Goal: Feedback & Contribution: Leave review/rating

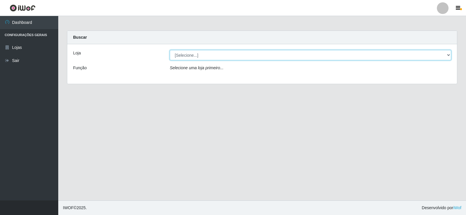
click at [445, 56] on select "[Selecione...] Supermercado Manaira" at bounding box center [310, 55] width 281 height 10
select select "443"
click at [170, 50] on select "[Selecione...] Supermercado Manaira" at bounding box center [310, 55] width 281 height 10
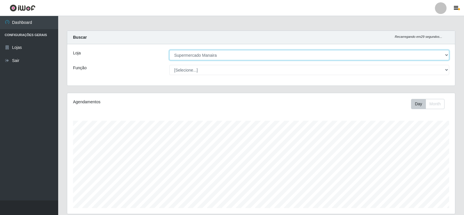
scroll to position [121, 388]
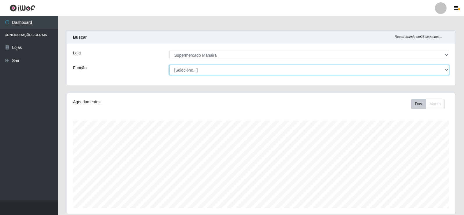
click at [449, 69] on select "[Selecione...] ASG ASG + ASG ++ Embalador Embalador + Embalador ++ Operador de …" at bounding box center [309, 70] width 280 height 10
click at [448, 70] on select "[Selecione...] ASG ASG + ASG ++ Embalador Embalador + Embalador ++ Operador de …" at bounding box center [309, 70] width 280 height 10
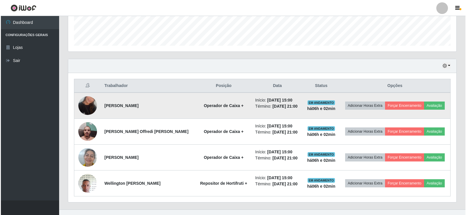
scroll to position [171, 0]
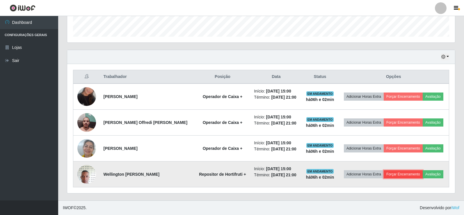
click at [400, 172] on button "Forçar Encerramento" at bounding box center [403, 174] width 39 height 8
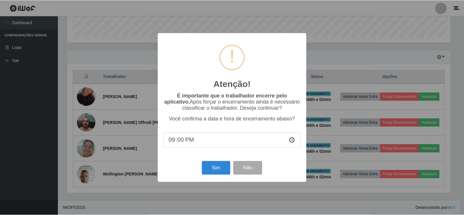
scroll to position [121, 385]
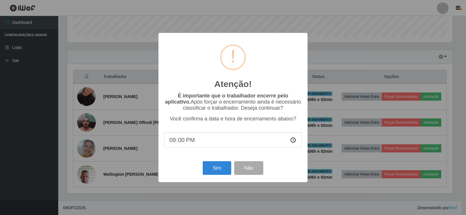
click at [183, 143] on input "21:00" at bounding box center [232, 139] width 137 height 15
click at [217, 171] on button "Sim" at bounding box center [217, 168] width 28 height 14
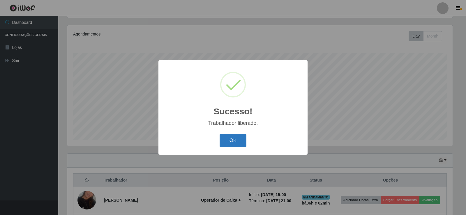
click at [231, 139] on button "OK" at bounding box center [232, 141] width 27 height 14
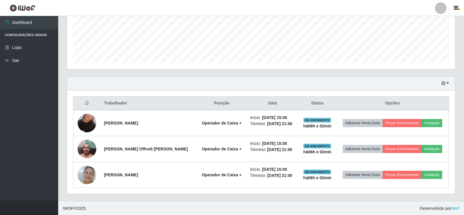
scroll to position [146, 0]
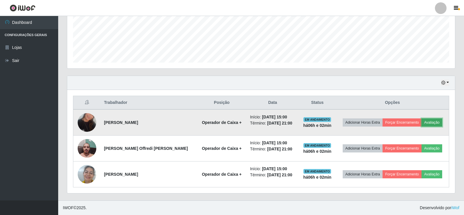
click at [431, 121] on button "Avaliação" at bounding box center [432, 122] width 21 height 8
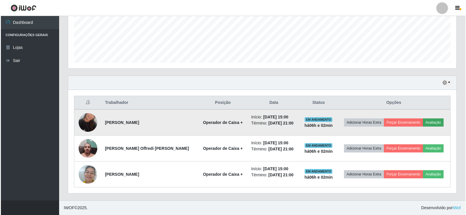
scroll to position [121, 385]
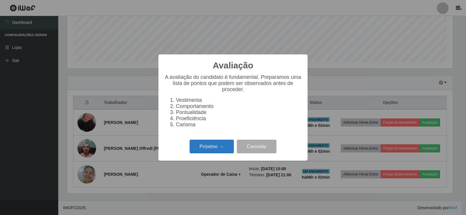
click at [220, 145] on button "Próximo →" at bounding box center [212, 147] width 44 height 14
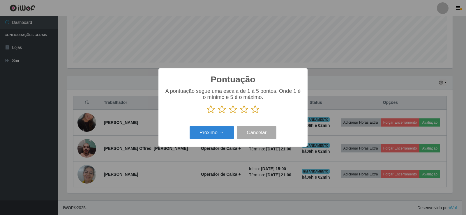
scroll to position [290971, 290707]
click at [255, 108] on icon at bounding box center [255, 109] width 8 height 9
click at [251, 114] on input "radio" at bounding box center [251, 114] width 0 height 0
click at [208, 131] on button "Próximo →" at bounding box center [212, 133] width 44 height 14
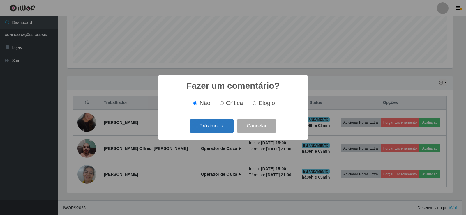
click at [210, 131] on button "Próximo →" at bounding box center [212, 126] width 44 height 14
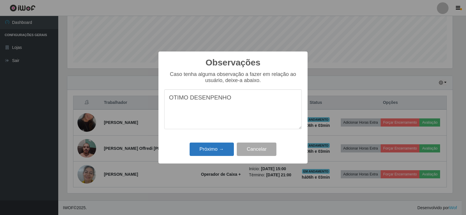
type textarea "OTIMO DESENPENHO"
click at [221, 150] on button "Próximo →" at bounding box center [212, 150] width 44 height 14
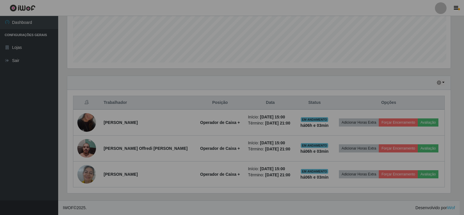
scroll to position [121, 388]
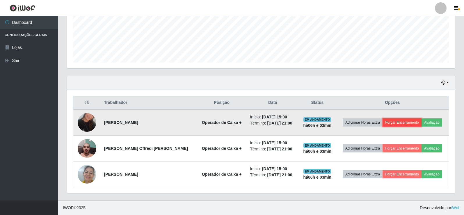
click at [405, 121] on button "Forçar Encerramento" at bounding box center [402, 122] width 39 height 8
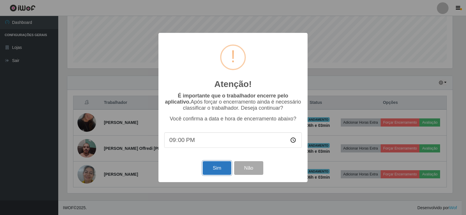
click at [209, 168] on button "Sim" at bounding box center [217, 168] width 28 height 14
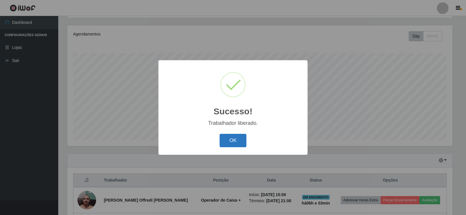
click at [233, 139] on button "OK" at bounding box center [232, 141] width 27 height 14
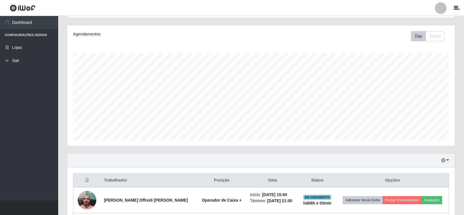
scroll to position [120, 0]
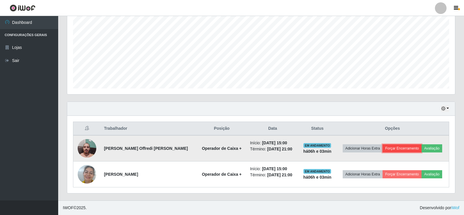
click at [394, 147] on button "Forçar Encerramento" at bounding box center [402, 148] width 39 height 8
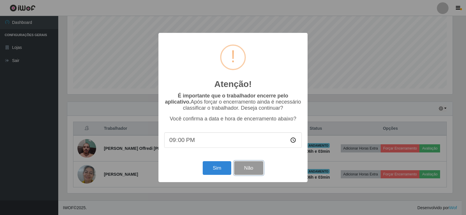
drag, startPoint x: 241, startPoint y: 169, endPoint x: 336, endPoint y: 168, distance: 95.2
click at [241, 169] on button "Não" at bounding box center [248, 168] width 29 height 14
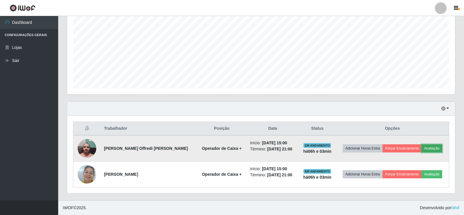
click at [435, 149] on button "Avaliação" at bounding box center [432, 148] width 21 height 8
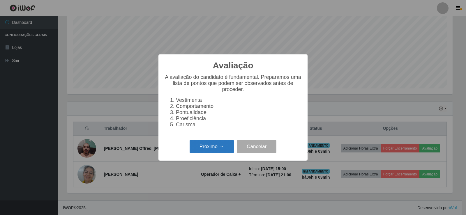
click at [212, 148] on button "Próximo →" at bounding box center [212, 147] width 44 height 14
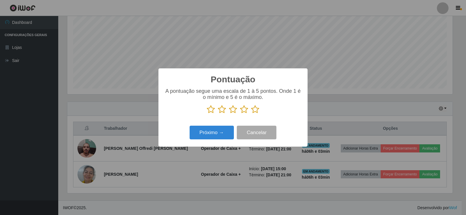
click at [255, 109] on icon at bounding box center [255, 109] width 8 height 9
click at [251, 114] on input "radio" at bounding box center [251, 114] width 0 height 0
click at [215, 134] on button "Próximo →" at bounding box center [212, 133] width 44 height 14
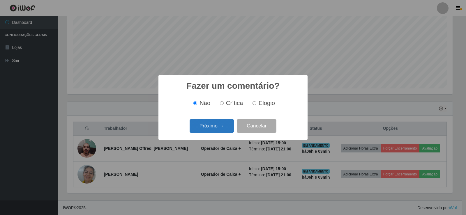
click at [221, 127] on button "Próximo →" at bounding box center [212, 126] width 44 height 14
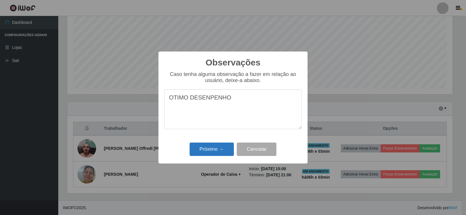
type textarea "OTIMO DESENPENHO"
click at [211, 148] on button "Próximo →" at bounding box center [212, 150] width 44 height 14
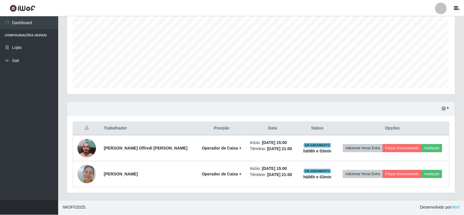
scroll to position [121, 388]
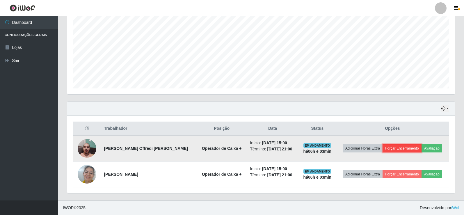
click at [393, 149] on button "Forçar Encerramento" at bounding box center [402, 148] width 39 height 8
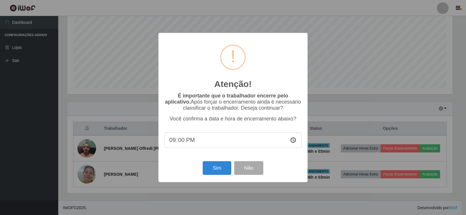
click at [185, 142] on input "21:00" at bounding box center [232, 139] width 137 height 15
click at [181, 142] on input "21:00" at bounding box center [232, 139] width 137 height 15
click at [217, 171] on button "Sim" at bounding box center [217, 168] width 28 height 14
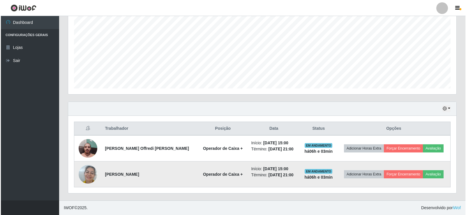
scroll to position [68, 0]
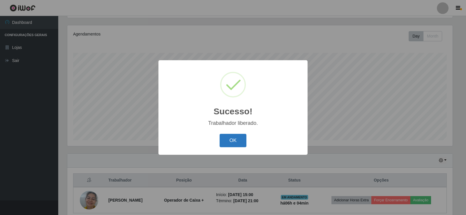
click at [229, 139] on button "OK" at bounding box center [232, 141] width 27 height 14
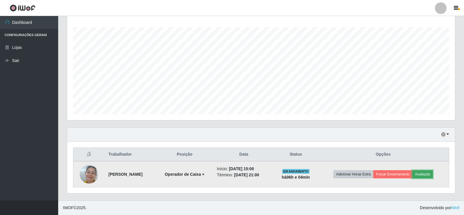
click at [433, 173] on button "Avaliação" at bounding box center [422, 174] width 21 height 8
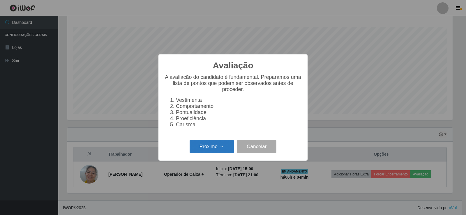
click at [208, 150] on button "Próximo →" at bounding box center [212, 147] width 44 height 14
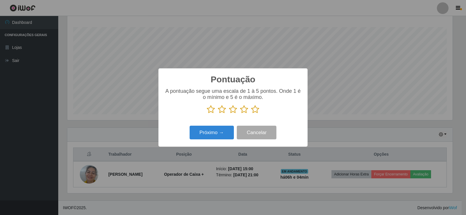
click at [255, 108] on icon at bounding box center [255, 109] width 8 height 9
click at [251, 114] on input "radio" at bounding box center [251, 114] width 0 height 0
click at [206, 134] on button "Próximo →" at bounding box center [212, 133] width 44 height 14
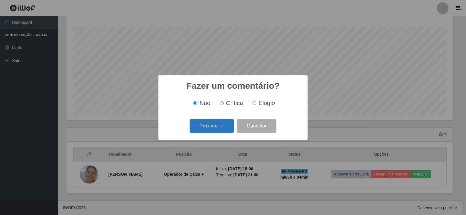
click at [218, 125] on button "Próximo →" at bounding box center [212, 126] width 44 height 14
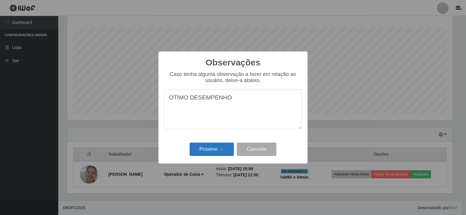
type textarea "OTIMO DESEMPENHO"
click at [206, 151] on button "Próximo →" at bounding box center [212, 150] width 44 height 14
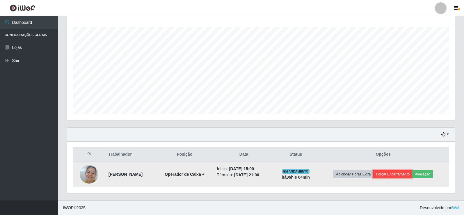
click at [401, 170] on button "Forçar Encerramento" at bounding box center [392, 174] width 39 height 8
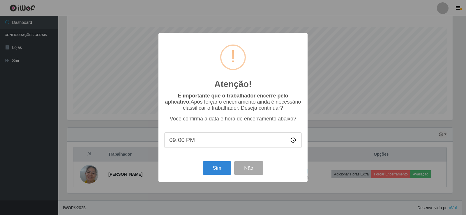
drag, startPoint x: 180, startPoint y: 141, endPoint x: 183, endPoint y: 144, distance: 4.1
click at [181, 142] on input "21:00" at bounding box center [232, 139] width 137 height 15
click at [224, 169] on button "Sim" at bounding box center [217, 168] width 28 height 14
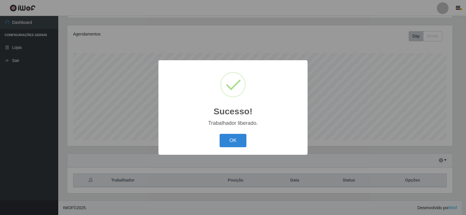
drag, startPoint x: 235, startPoint y: 138, endPoint x: 233, endPoint y: 130, distance: 8.5
click at [234, 136] on button "OK" at bounding box center [232, 141] width 27 height 14
